Goal: Transaction & Acquisition: Obtain resource

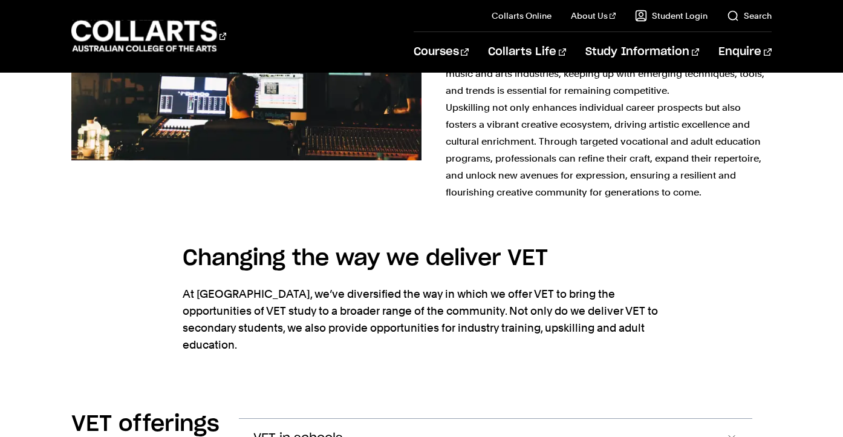
scroll to position [1336, 0]
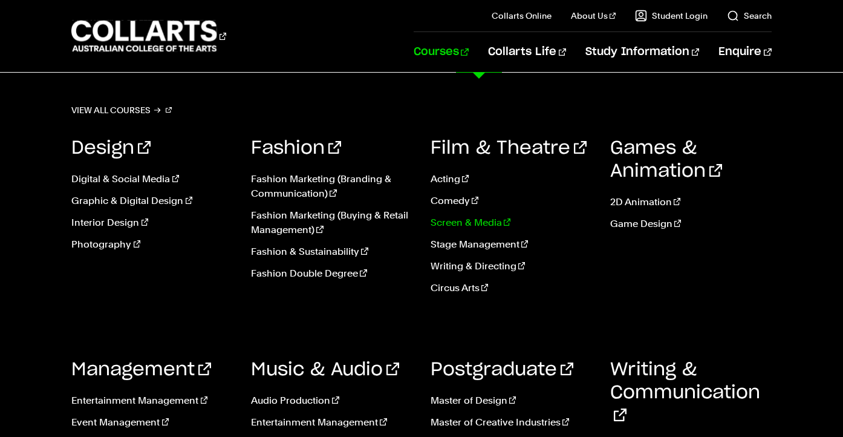
click at [464, 224] on link "Screen & Media" at bounding box center [511, 222] width 161 height 15
click at [456, 221] on link "Screen & Media" at bounding box center [511, 222] width 161 height 15
click at [469, 44] on link "Courses" at bounding box center [441, 52] width 55 height 40
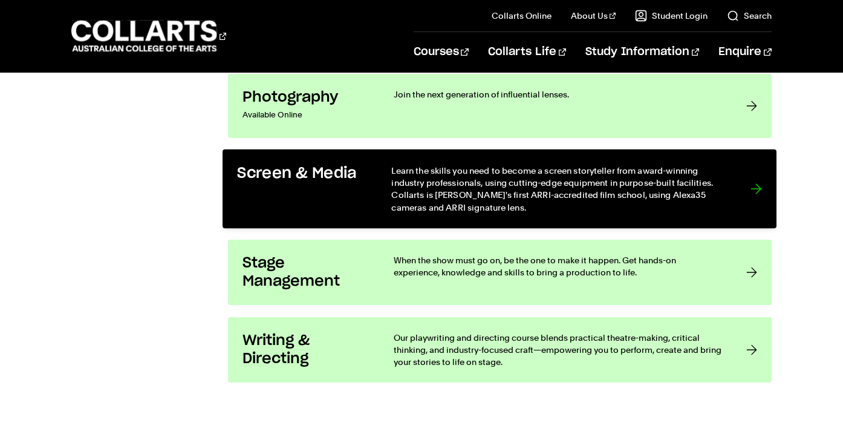
scroll to position [2595, 0]
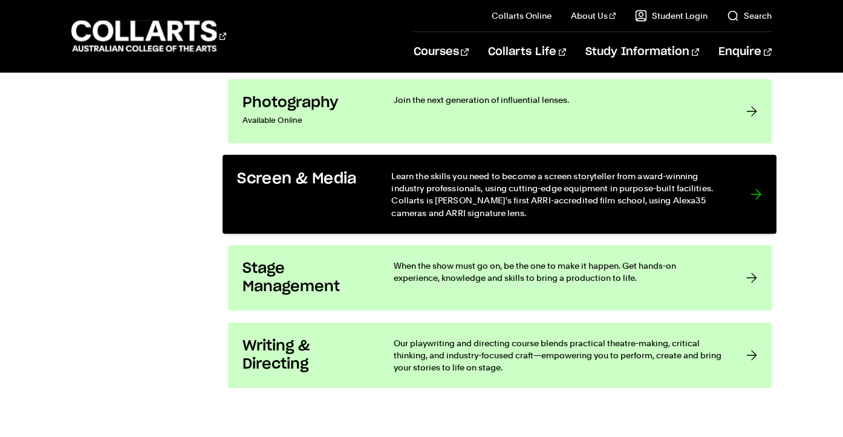
click at [330, 201] on div "Screen & Media" at bounding box center [302, 194] width 129 height 50
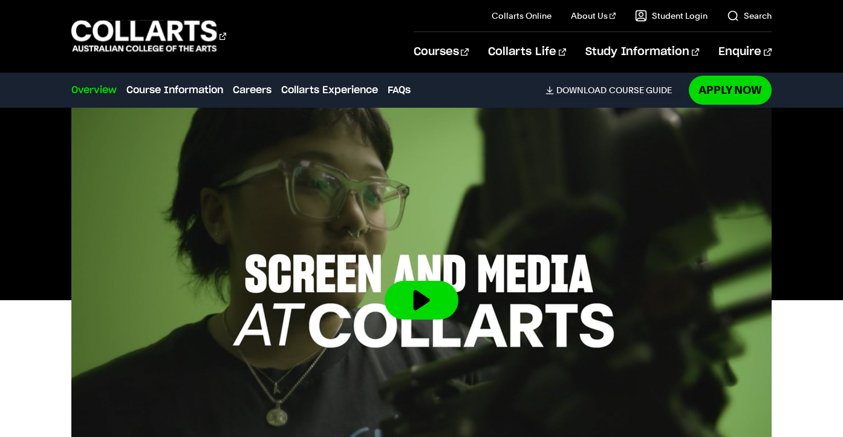
scroll to position [348, 0]
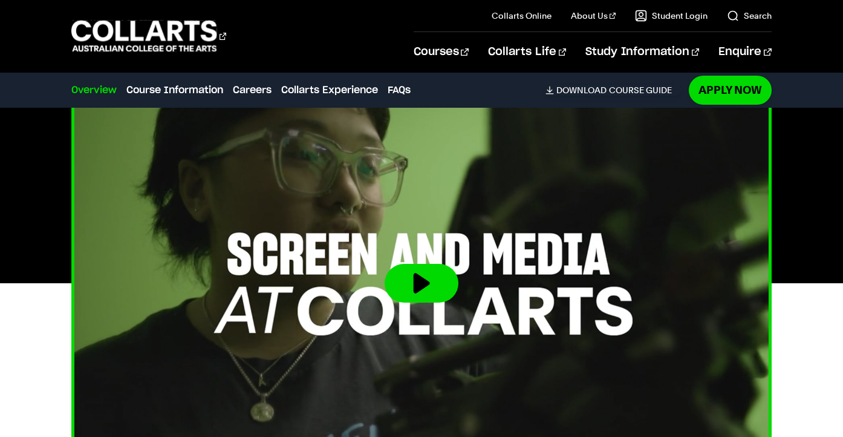
click at [428, 283] on button at bounding box center [422, 283] width 74 height 39
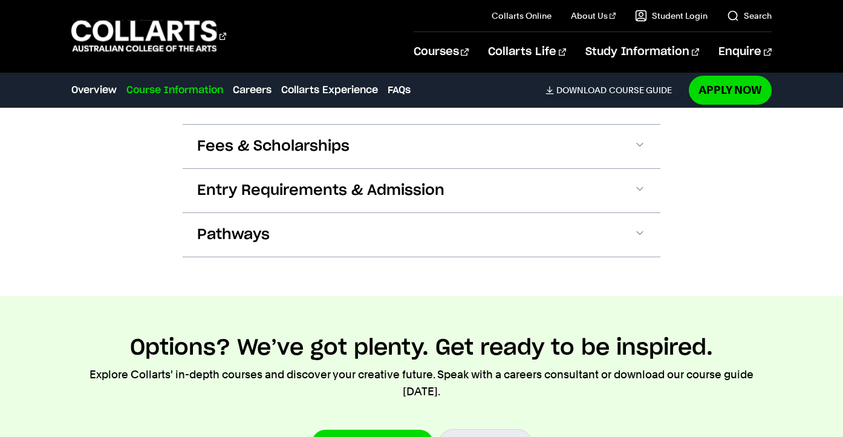
scroll to position [1220, 0]
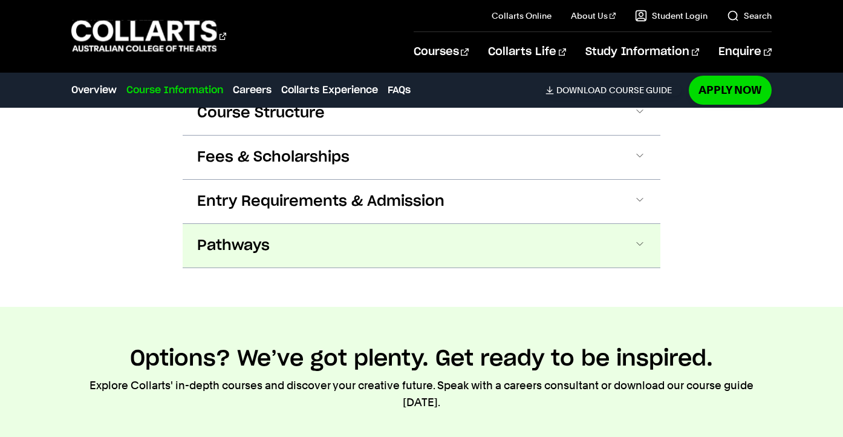
click at [641, 242] on span at bounding box center [640, 246] width 12 height 16
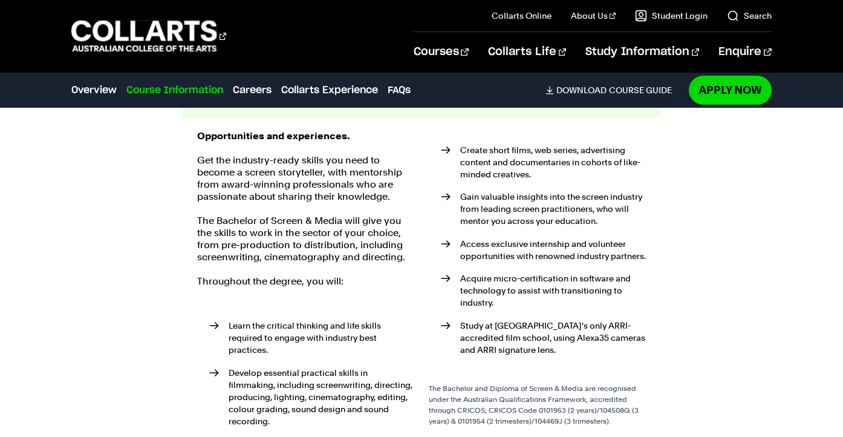
scroll to position [1370, 0]
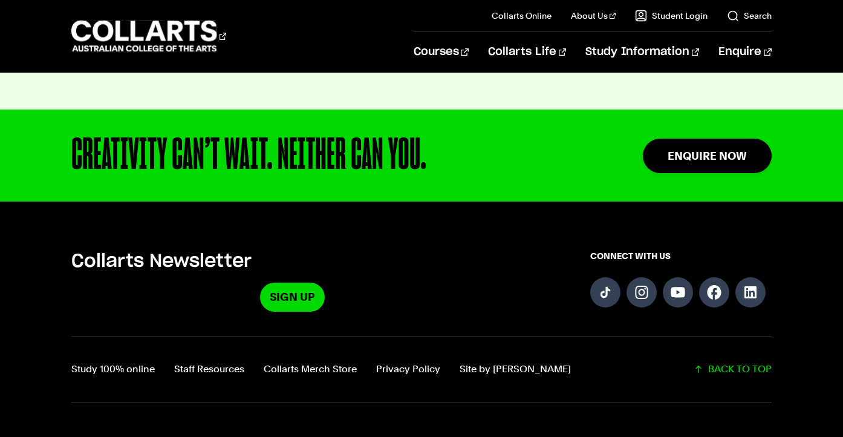
scroll to position [2652, 0]
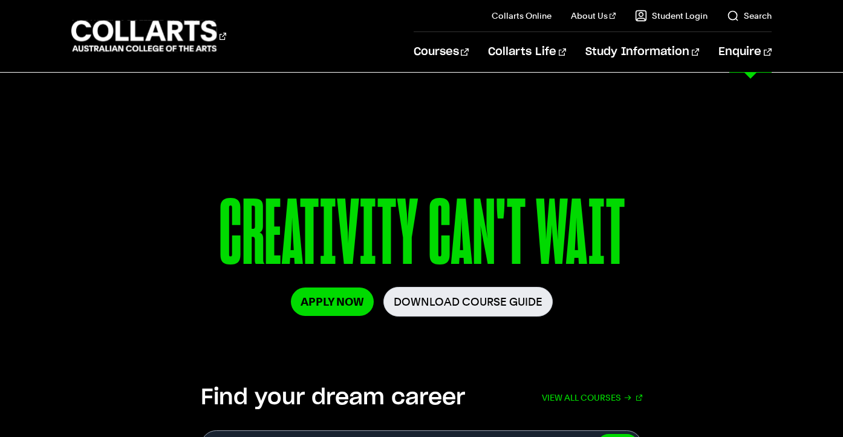
scroll to position [122, 0]
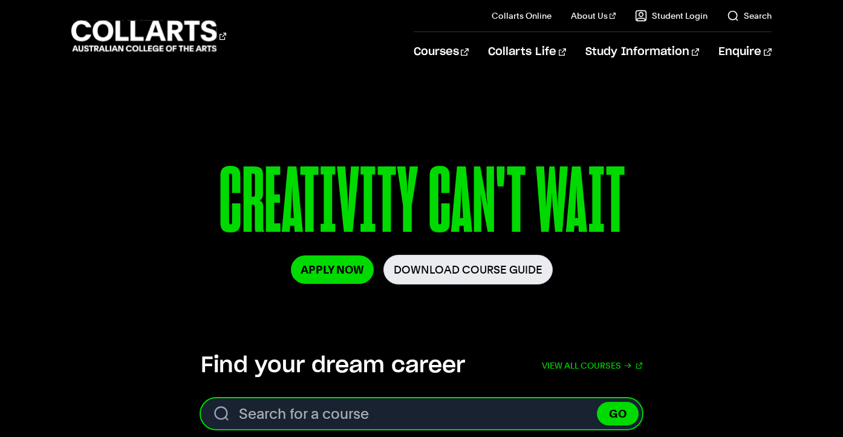
click at [436, 412] on input "Search for a course" at bounding box center [421, 413] width 441 height 31
type input "screen and media"
click at [617, 413] on button "GO" at bounding box center [618, 414] width 42 height 24
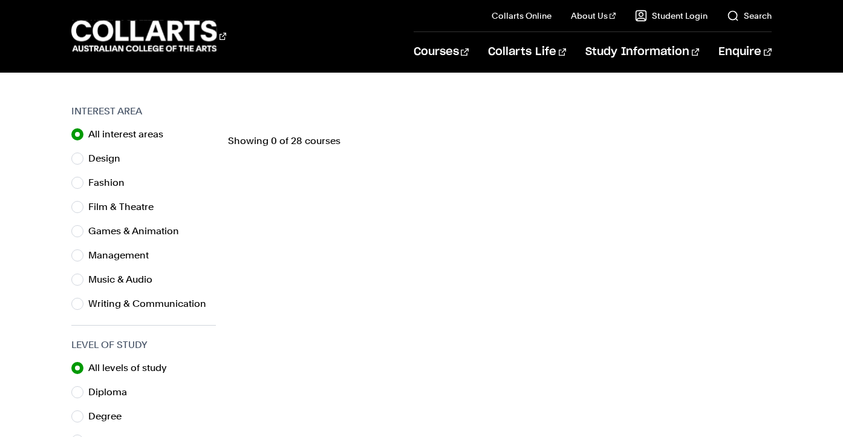
scroll to position [359, 0]
click at [82, 201] on input "Film & Theatre" at bounding box center [77, 206] width 12 height 12
radio input "true"
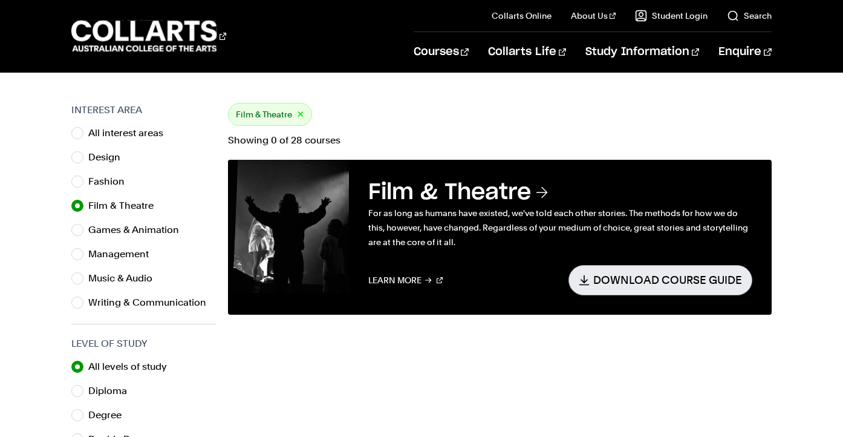
click at [677, 288] on link "Download Course Guide" at bounding box center [660, 280] width 184 height 30
